Goal: Find contact information: Find contact information

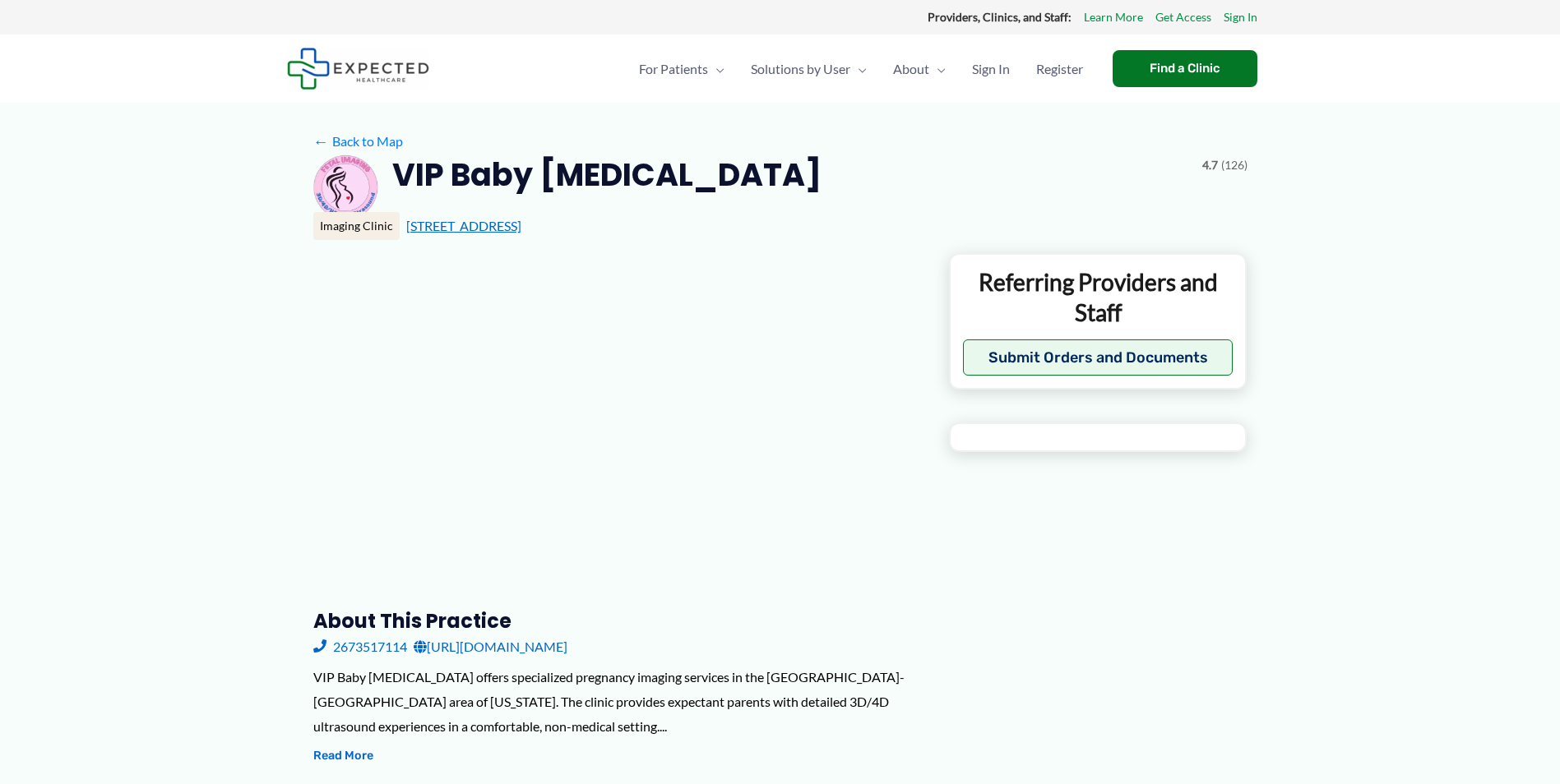
type input "**********"
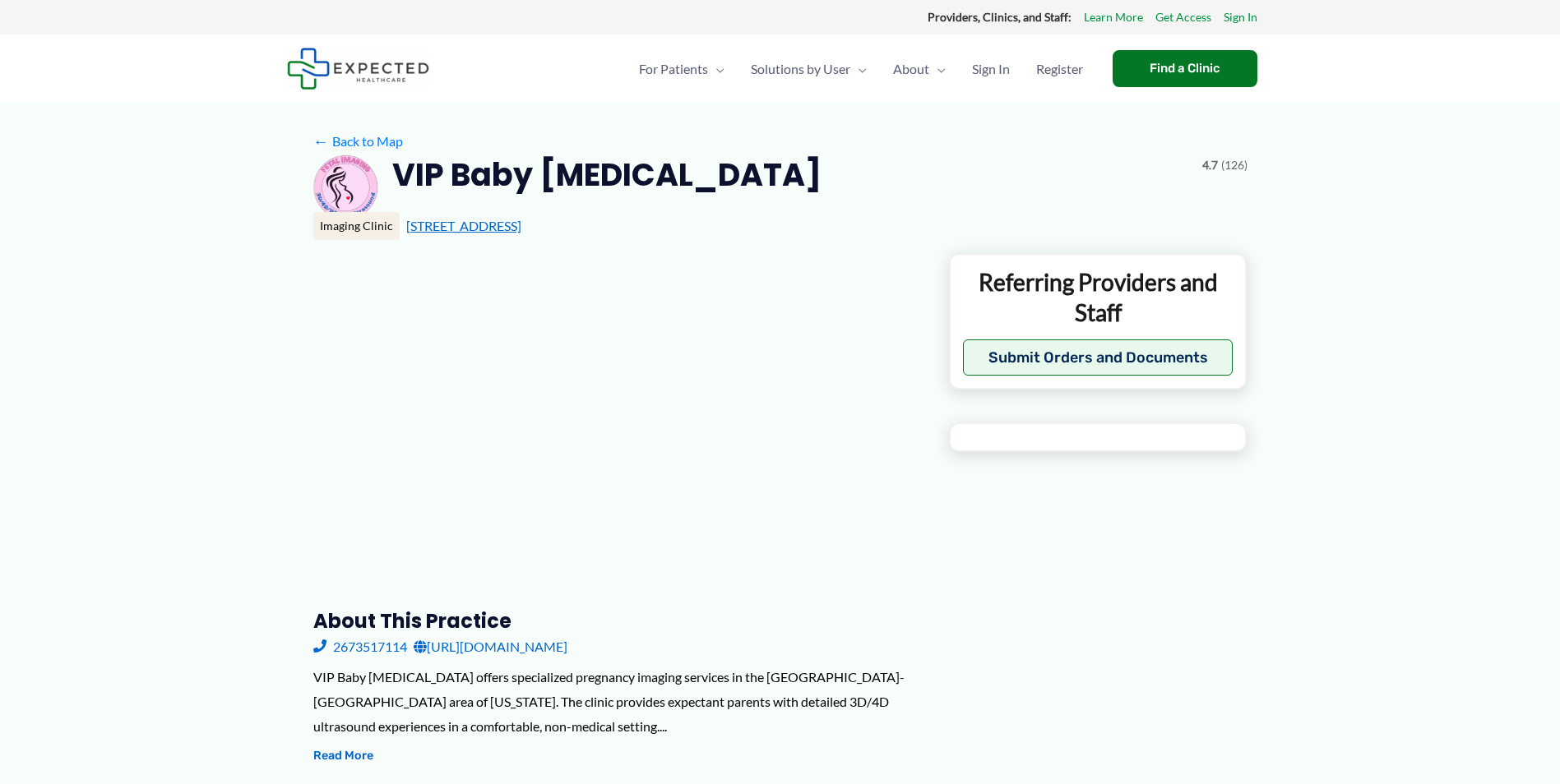
type input "**********"
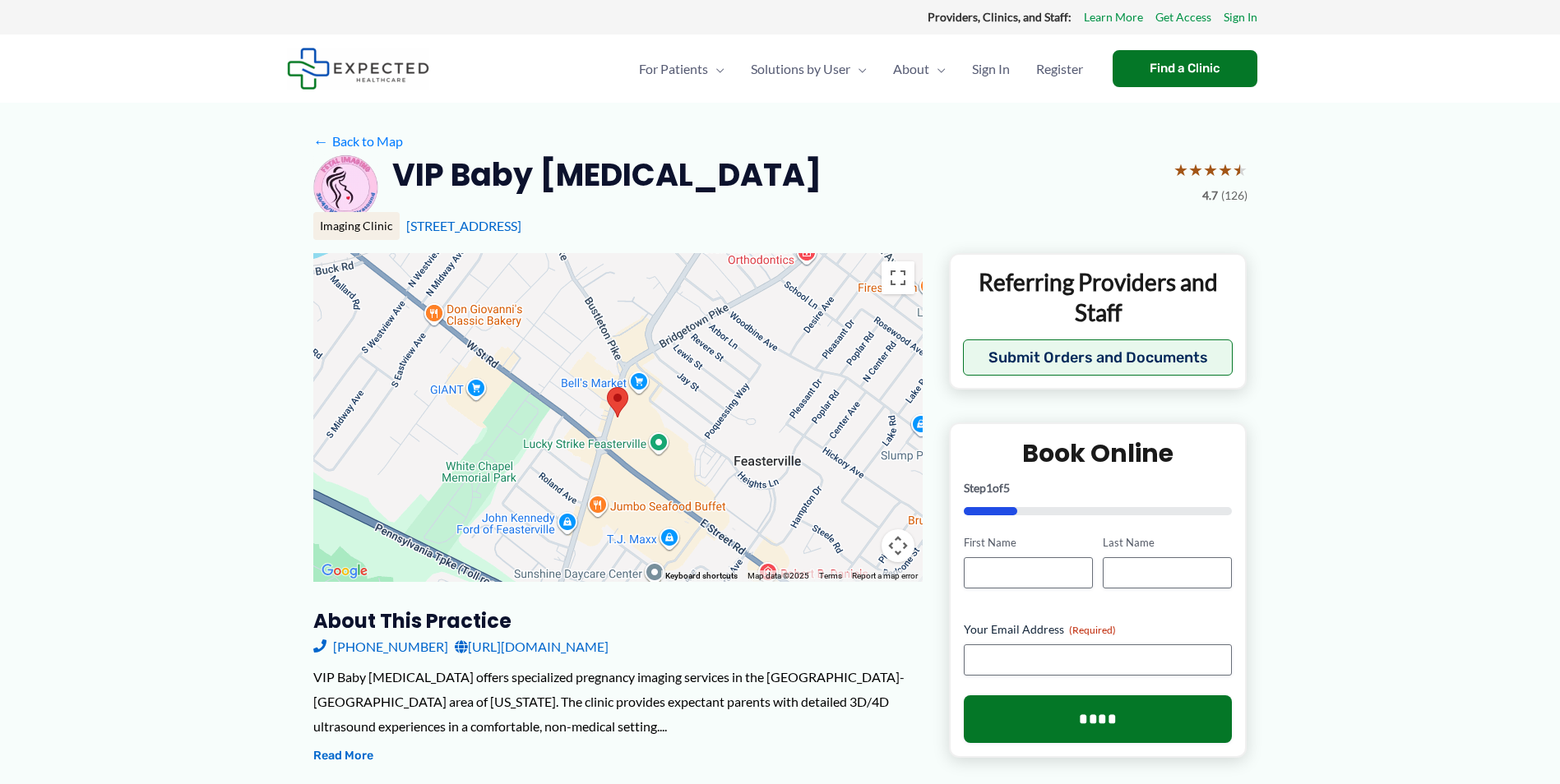
click at [1224, 193] on span "(126)" at bounding box center [1234, 195] width 27 height 21
click at [1204, 195] on span "4.7" at bounding box center [1210, 195] width 16 height 21
click at [1226, 165] on span "★" at bounding box center [1226, 170] width 15 height 30
click at [1242, 194] on span "(126)" at bounding box center [1234, 195] width 27 height 21
click at [1207, 172] on span "★" at bounding box center [1211, 170] width 15 height 30
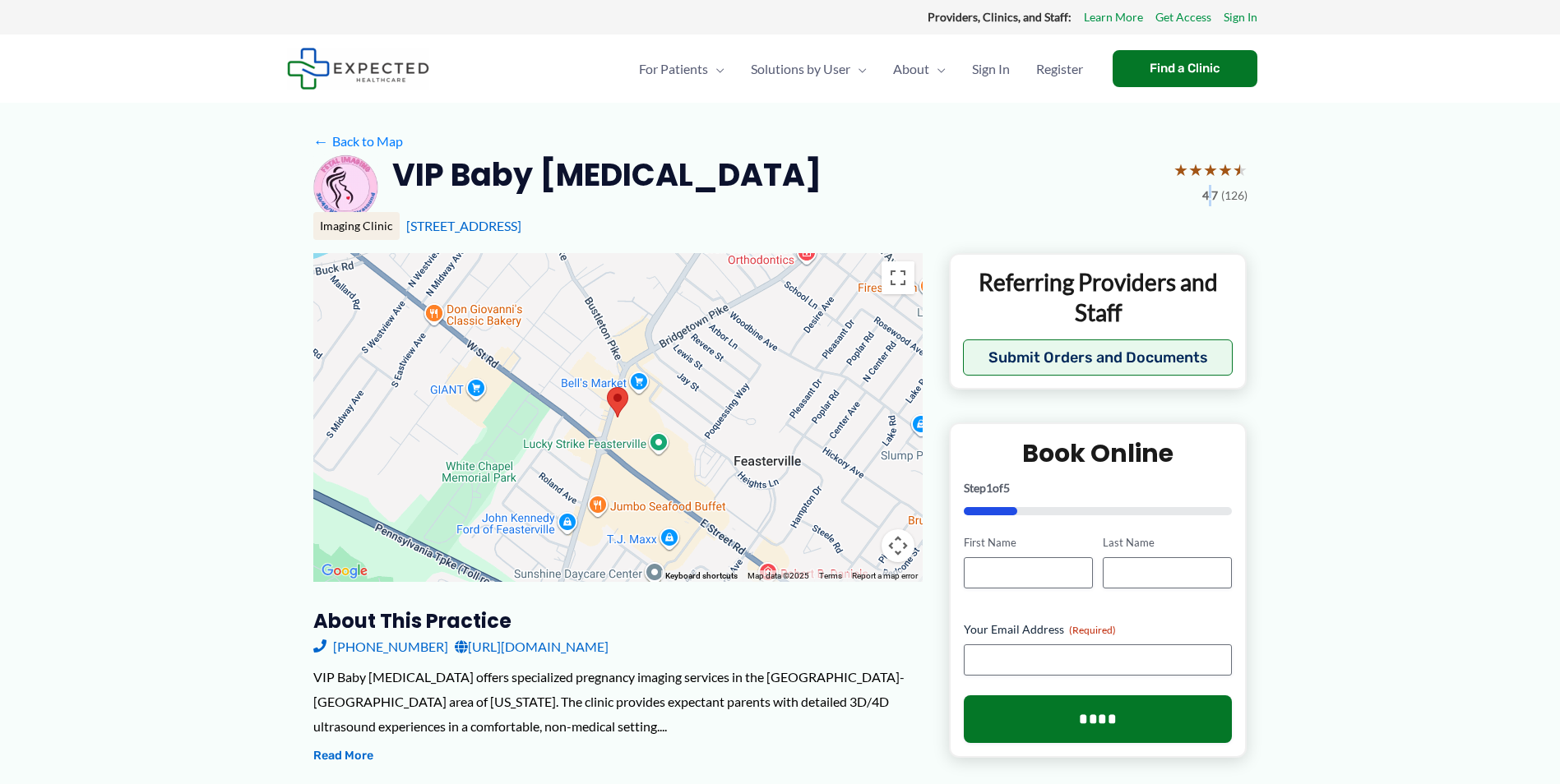
click at [1210, 196] on span "4.7" at bounding box center [1210, 195] width 16 height 21
drag, startPoint x: 1210, startPoint y: 196, endPoint x: 1227, endPoint y: 194, distance: 17.1
click at [1227, 194] on span "(126)" at bounding box center [1234, 195] width 27 height 21
click at [1209, 171] on span "★" at bounding box center [1211, 170] width 15 height 30
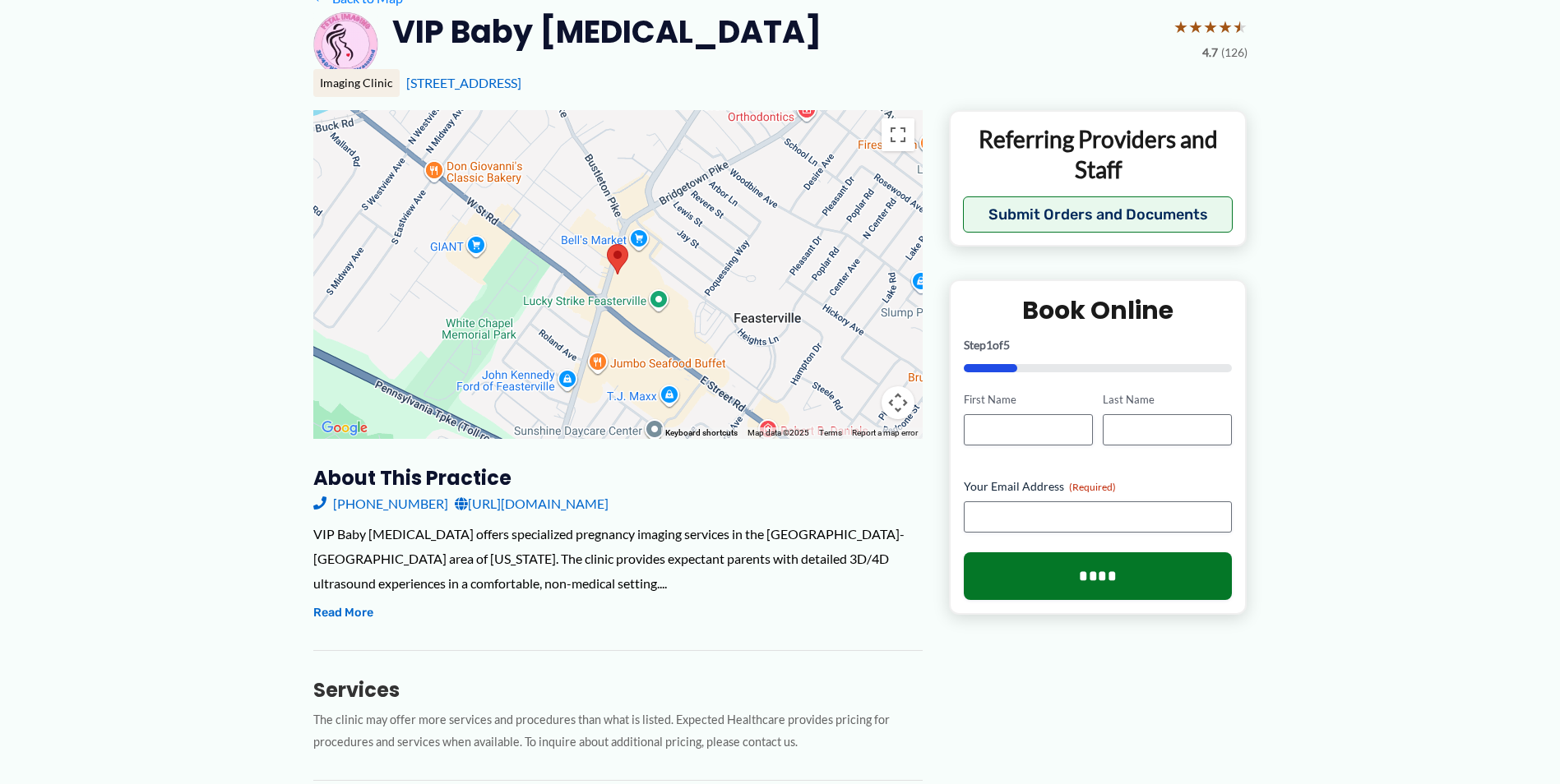
scroll to position [164, 0]
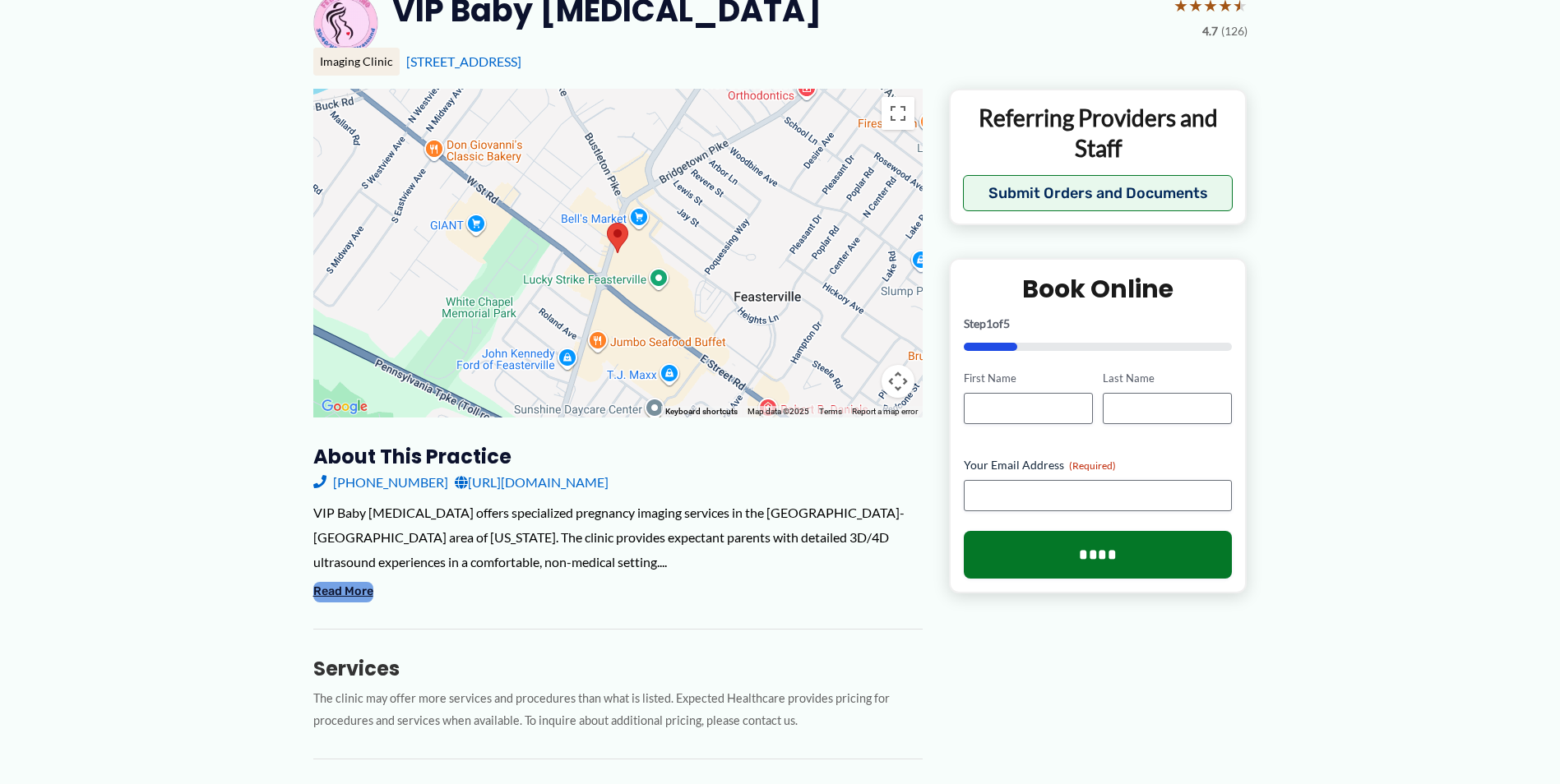
click at [333, 587] on button "Read More" at bounding box center [343, 591] width 60 height 19
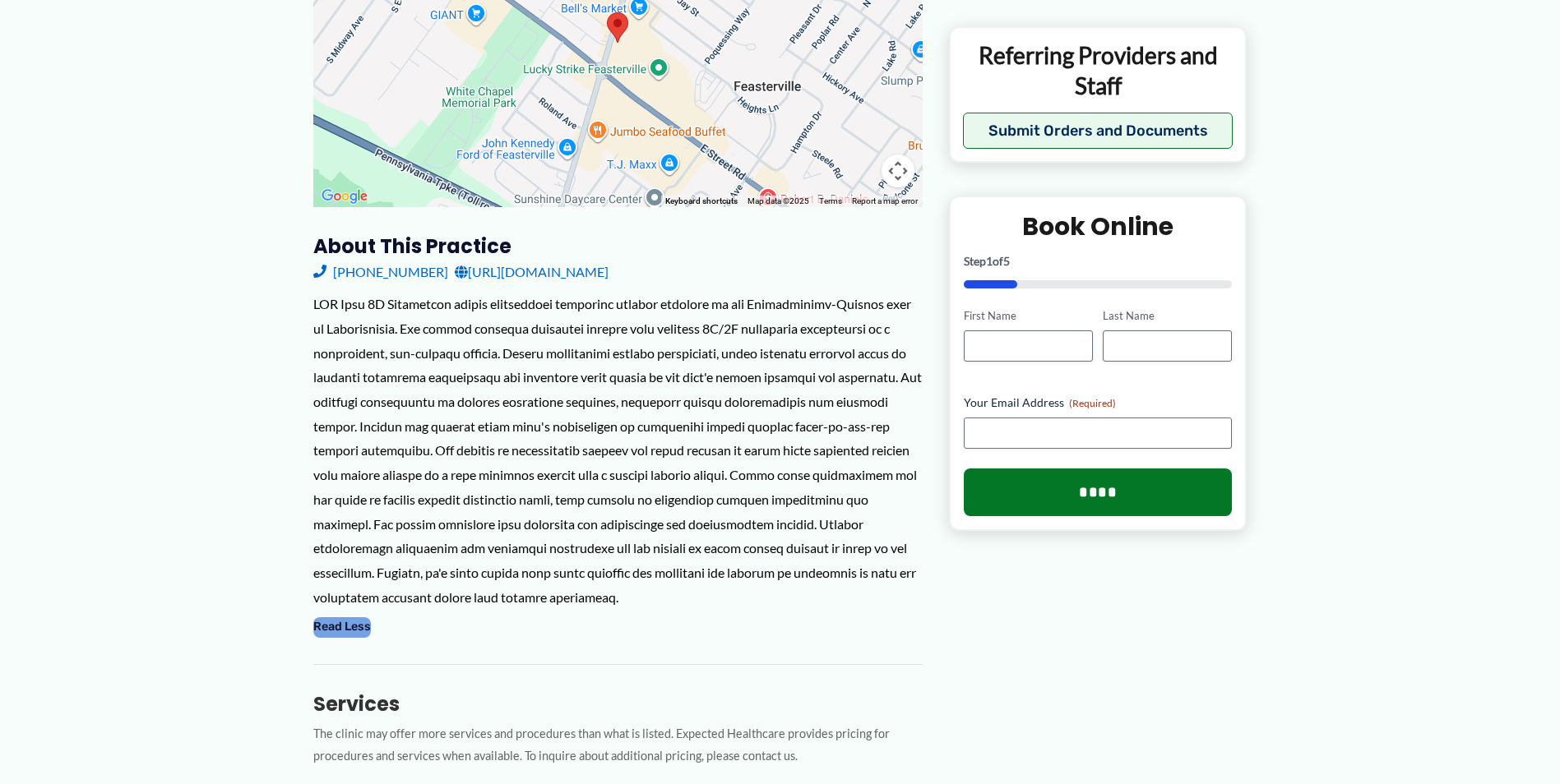
scroll to position [411, 0]
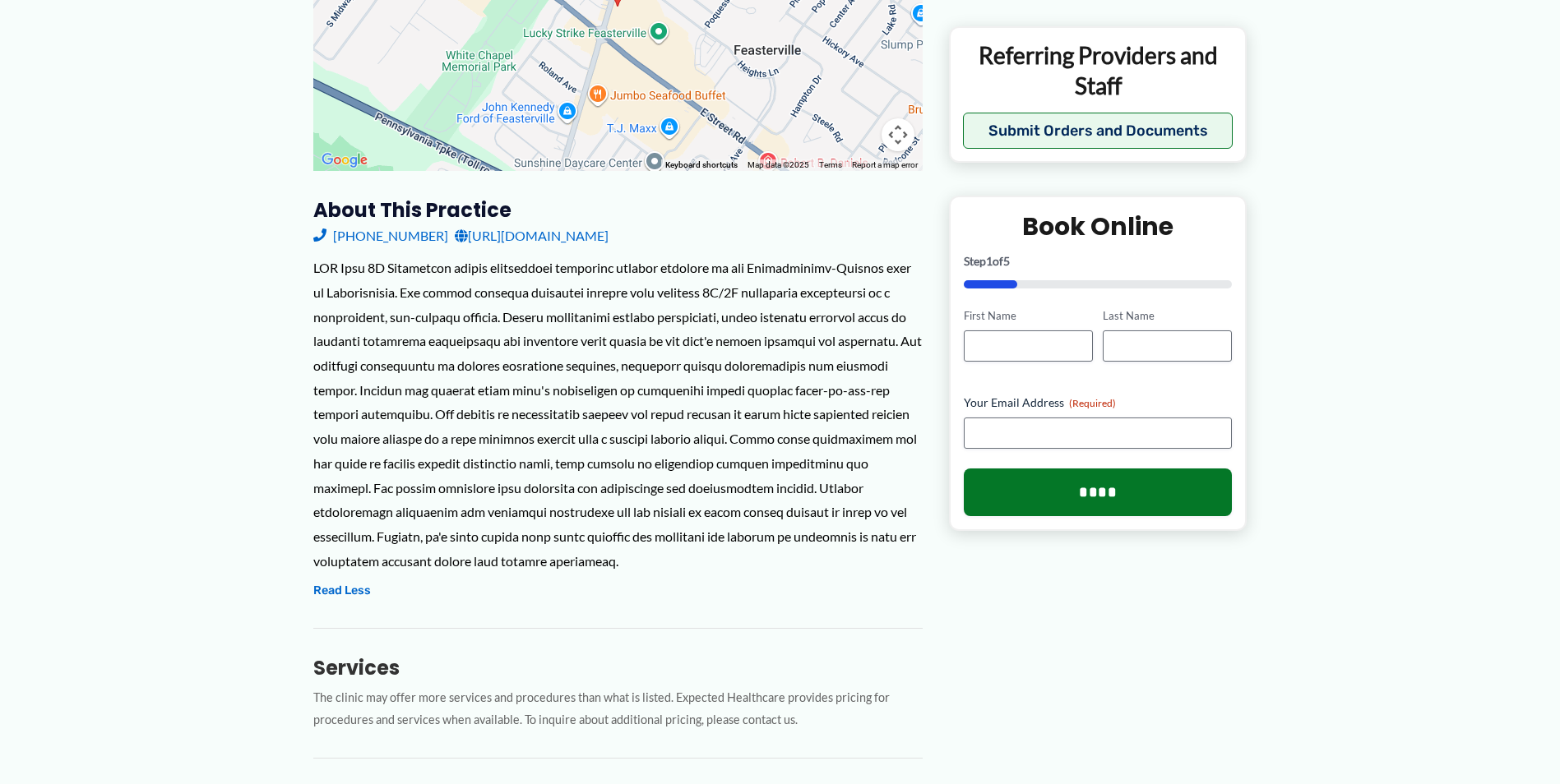
click at [523, 234] on link "[URL][DOMAIN_NAME]" at bounding box center [532, 236] width 154 height 25
